Goal: Transaction & Acquisition: Purchase product/service

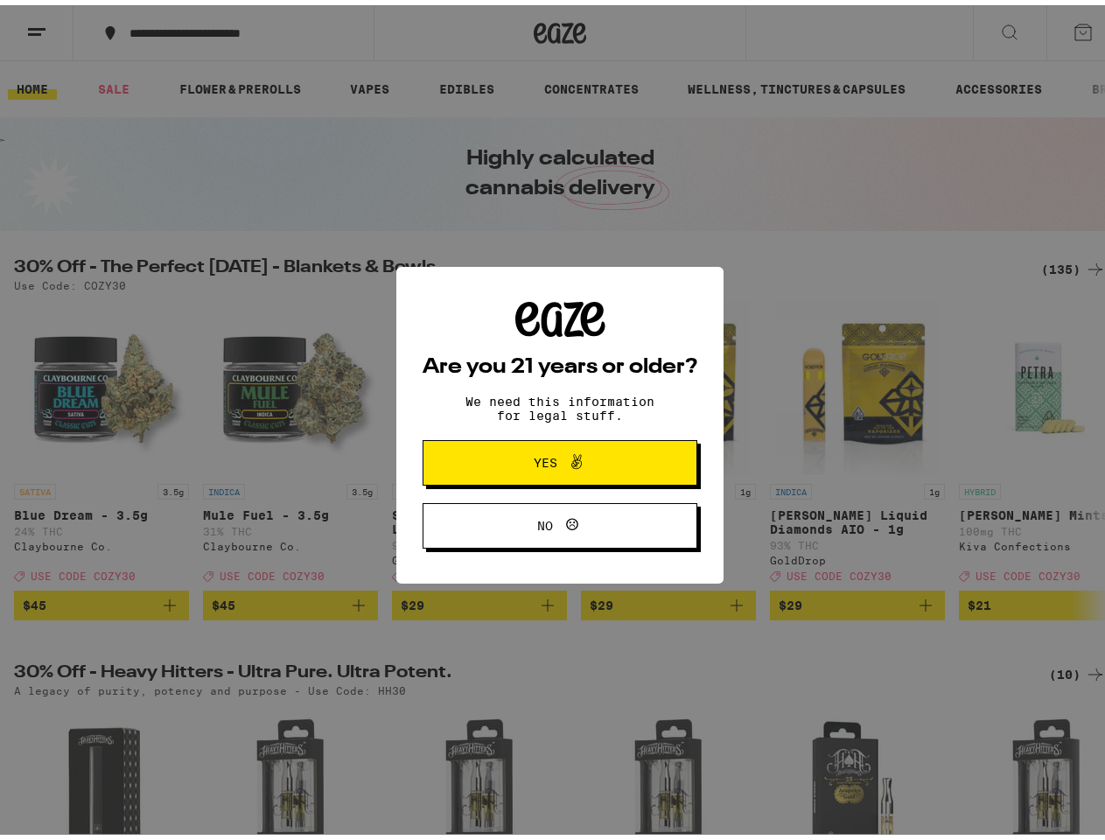
click at [552, 420] on div "Are you 21 years or older? We need this information for legal stuff. Yes No" at bounding box center [560, 421] width 275 height 248
click at [557, 460] on span at bounding box center [572, 457] width 30 height 23
